Goal: Find specific page/section: Find specific page/section

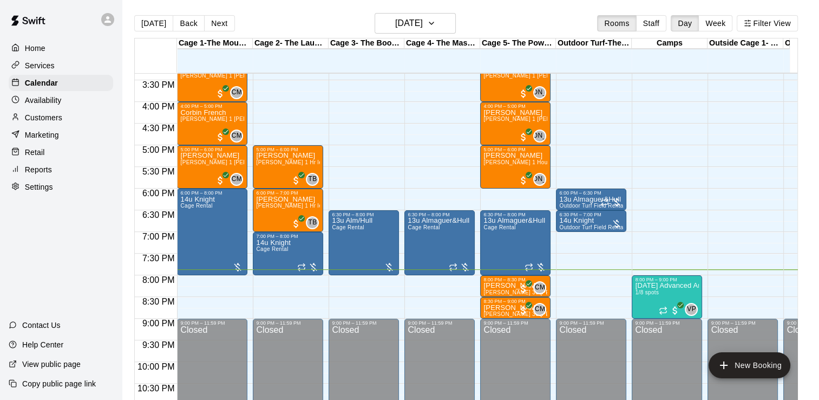
scroll to position [664, 0]
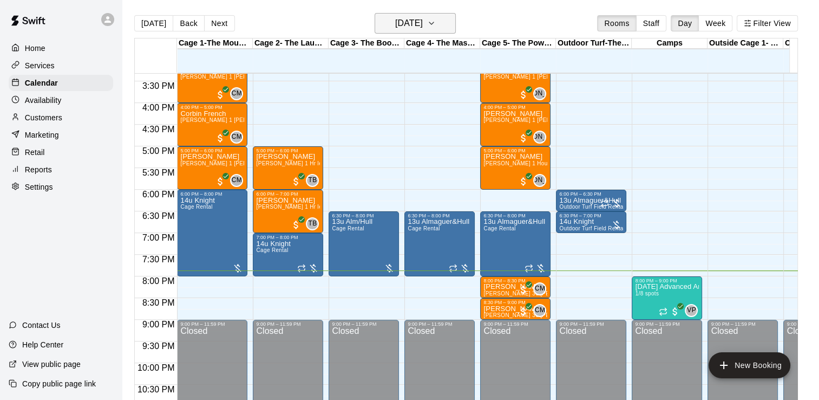
click at [436, 22] on icon "button" at bounding box center [431, 23] width 9 height 13
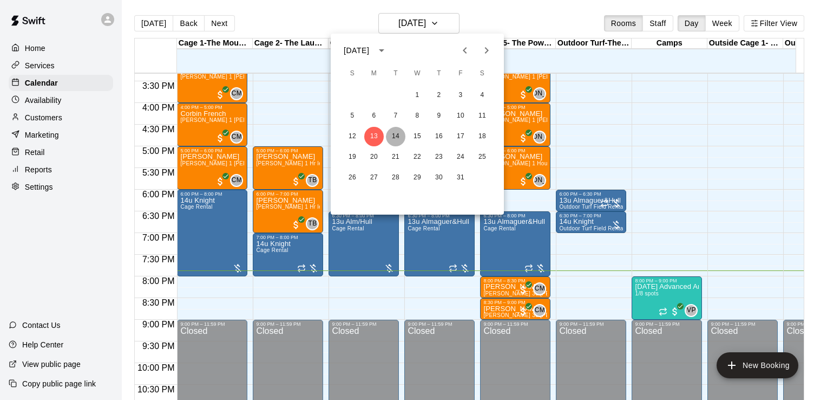
click at [396, 136] on button "14" at bounding box center [395, 136] width 19 height 19
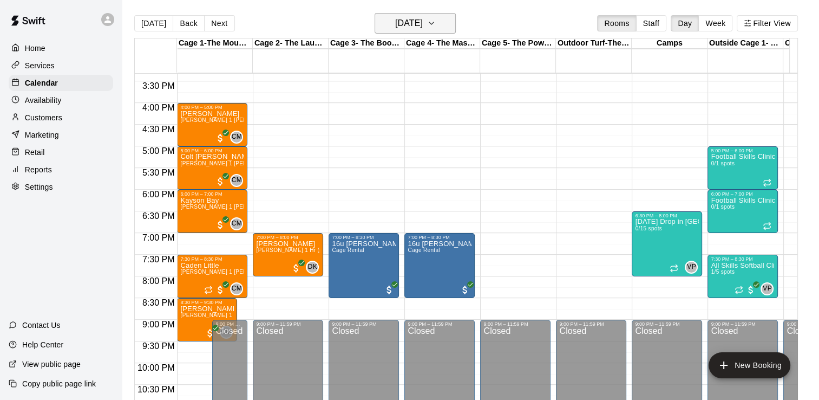
click at [434, 23] on icon "button" at bounding box center [431, 23] width 4 height 2
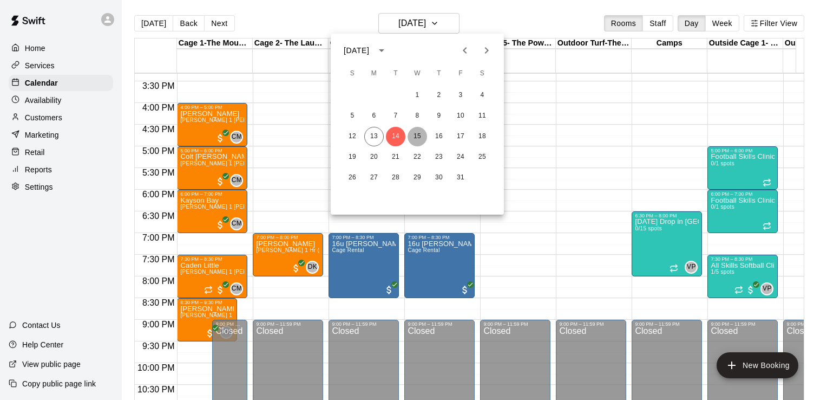
click at [419, 134] on button "15" at bounding box center [417, 136] width 19 height 19
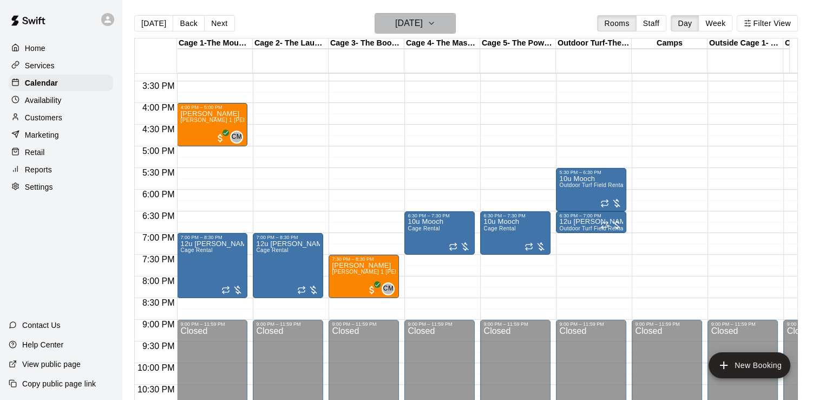
click at [436, 21] on icon "button" at bounding box center [431, 23] width 9 height 13
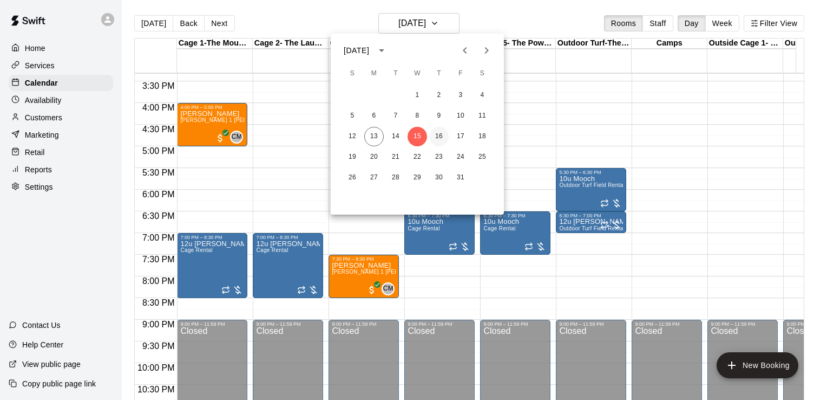
click at [441, 133] on button "16" at bounding box center [438, 136] width 19 height 19
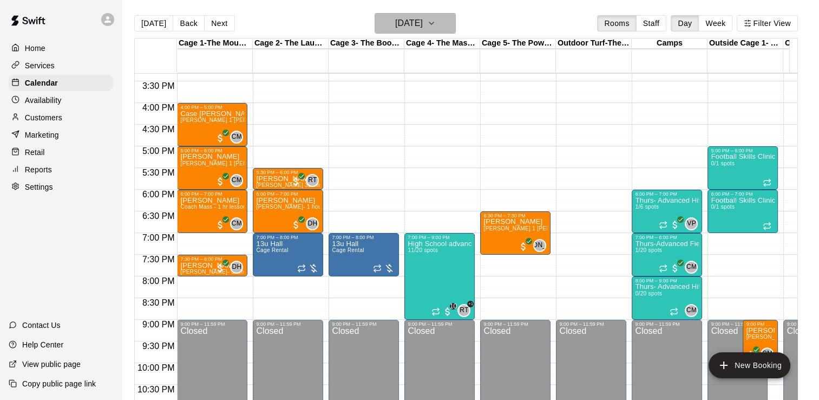
click at [436, 22] on icon "button" at bounding box center [431, 23] width 9 height 13
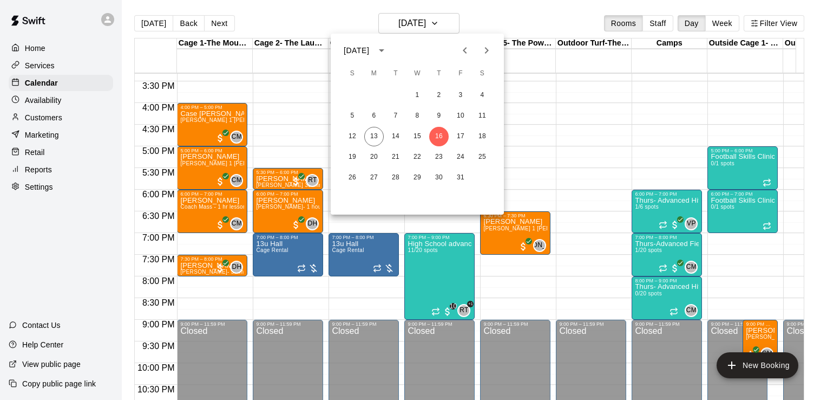
click at [287, 109] on div at bounding box center [413, 200] width 827 height 400
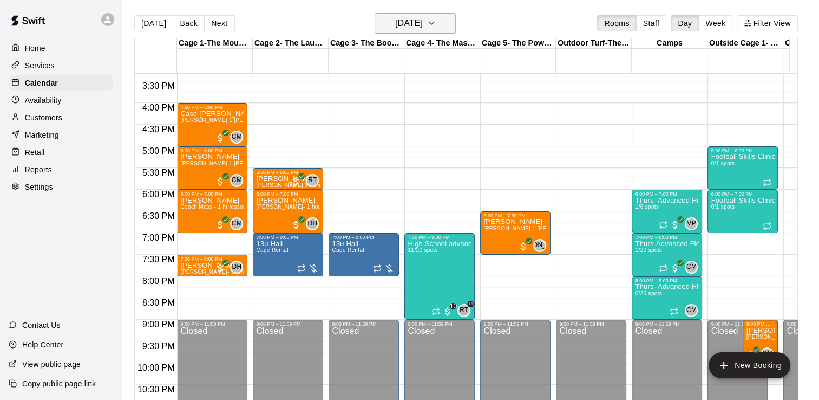
click at [436, 28] on icon "button" at bounding box center [431, 23] width 9 height 13
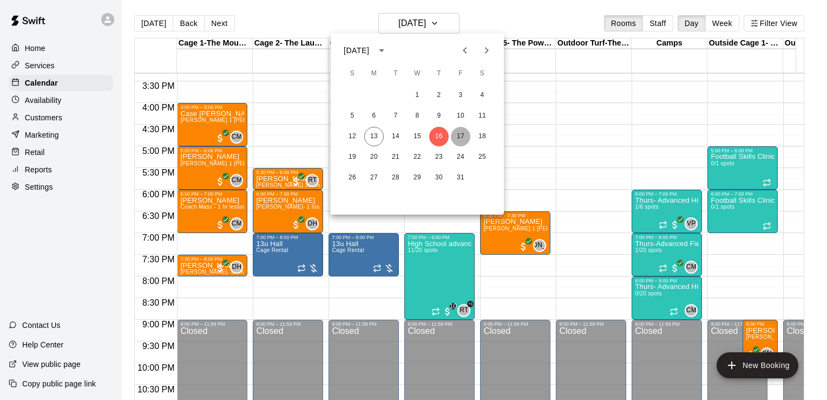
click at [460, 132] on button "17" at bounding box center [460, 136] width 19 height 19
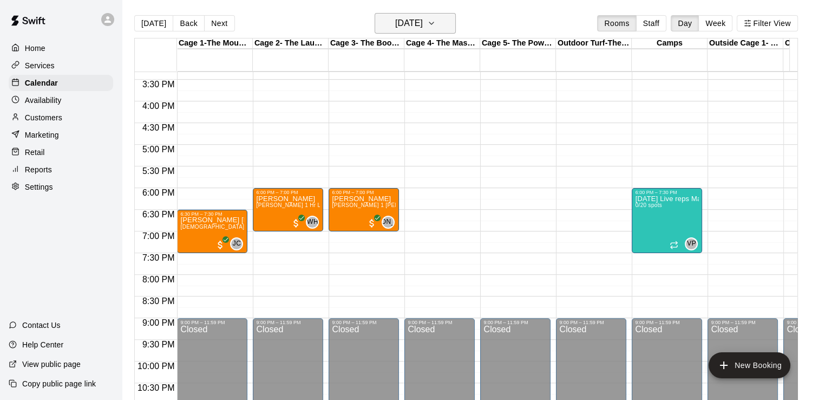
click at [423, 22] on h6 "[DATE]" at bounding box center [409, 23] width 28 height 15
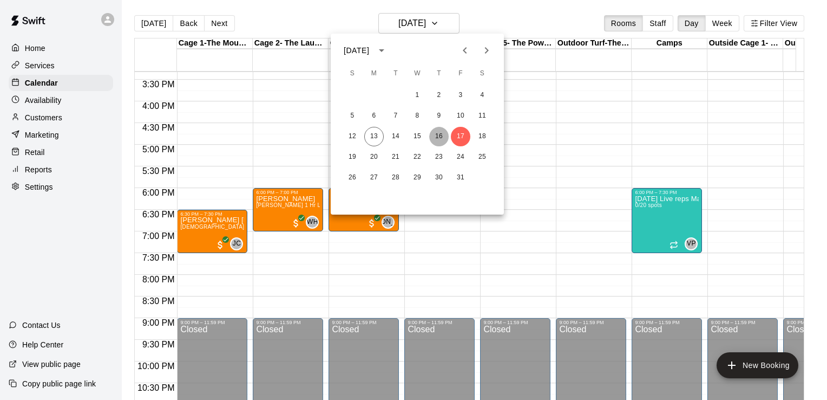
click at [440, 133] on button "16" at bounding box center [438, 136] width 19 height 19
